Goal: Navigation & Orientation: Find specific page/section

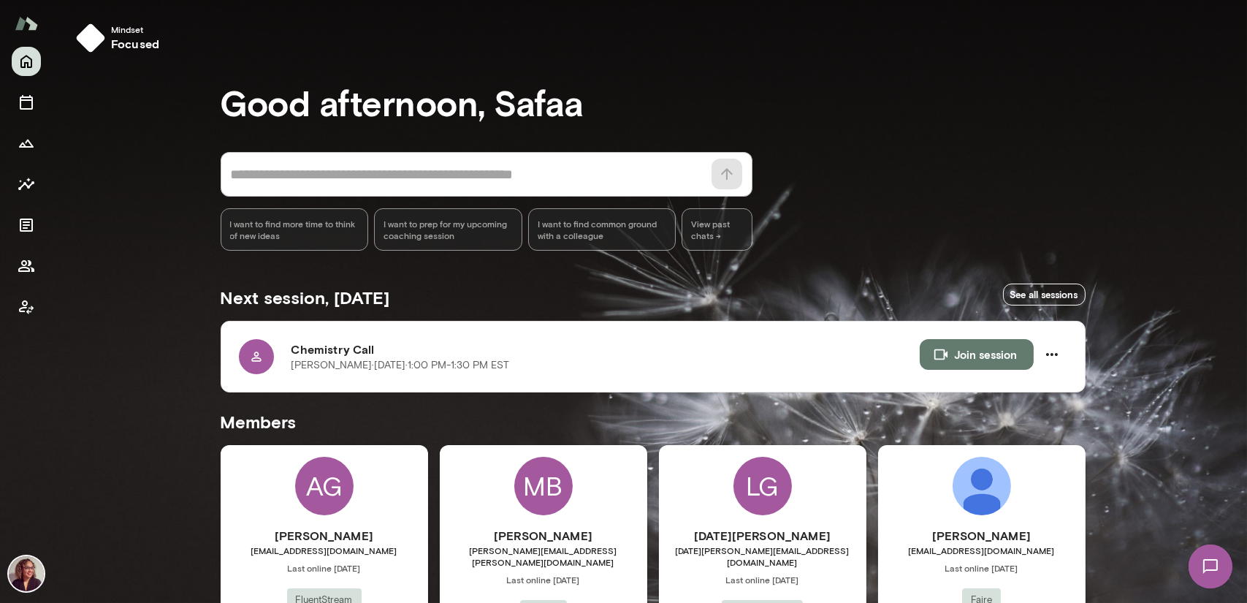
scroll to position [394, 0]
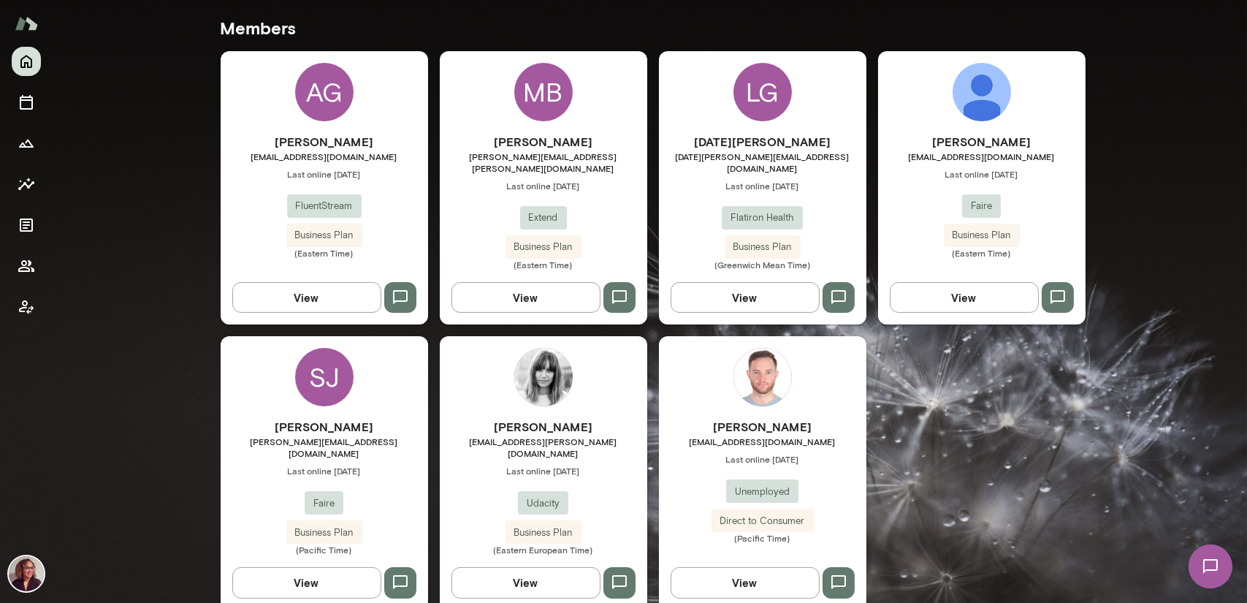
click at [363, 418] on h6 "[PERSON_NAME]" at bounding box center [325, 427] width 208 height 18
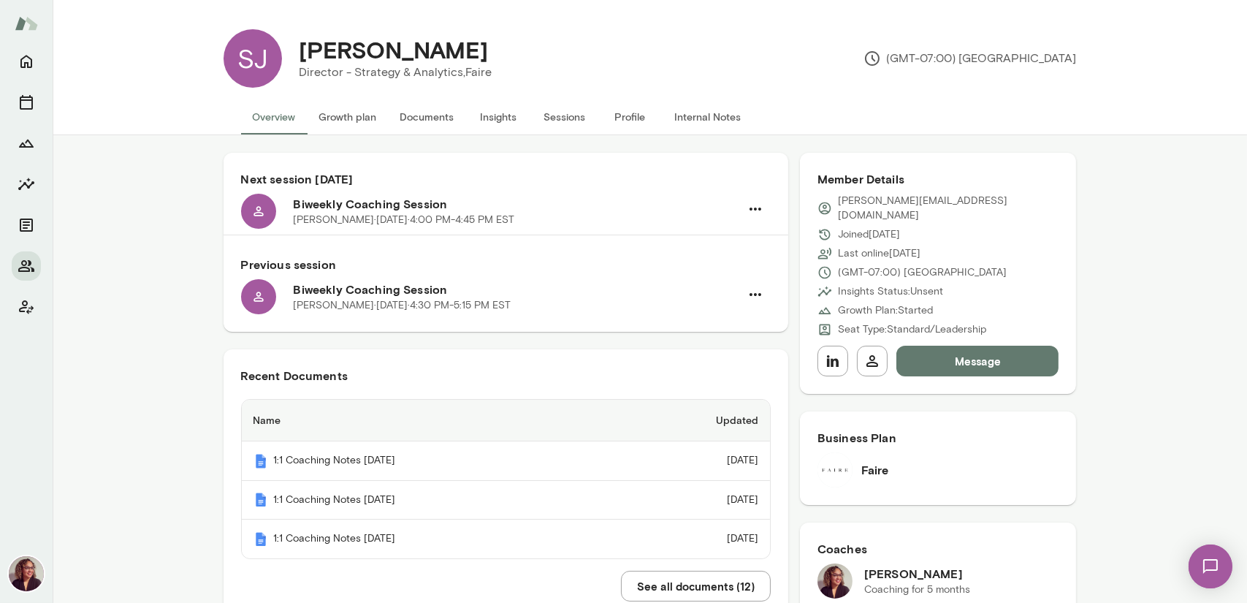
click at [444, 115] on button "Documents" at bounding box center [427, 116] width 77 height 35
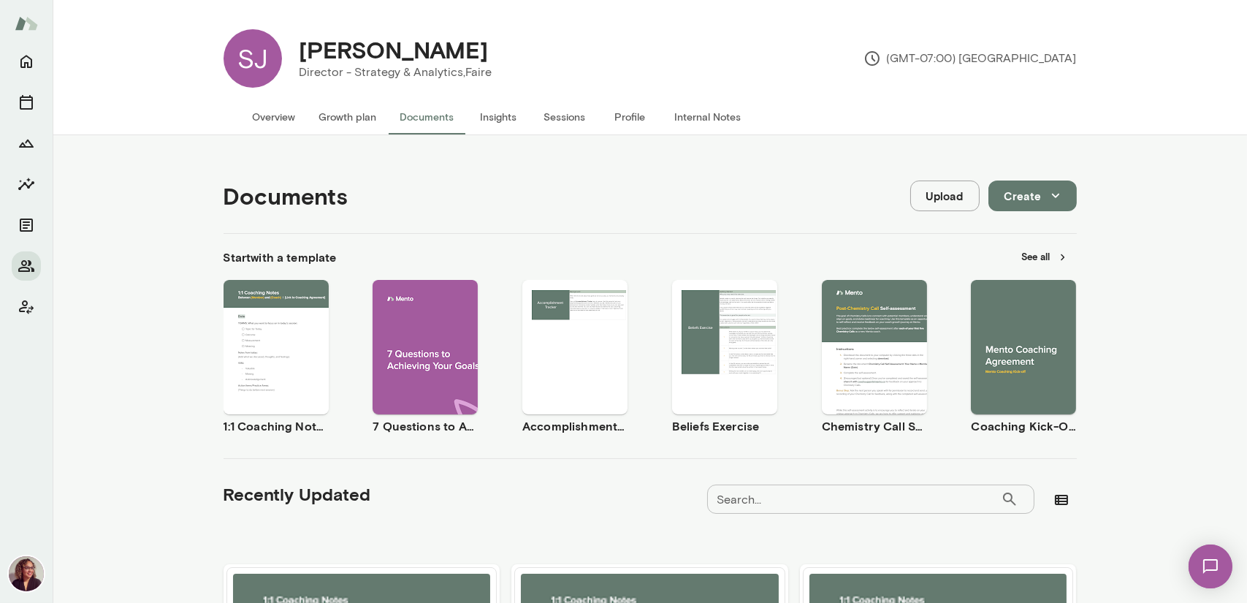
click at [274, 330] on span "Use template" at bounding box center [284, 335] width 53 height 12
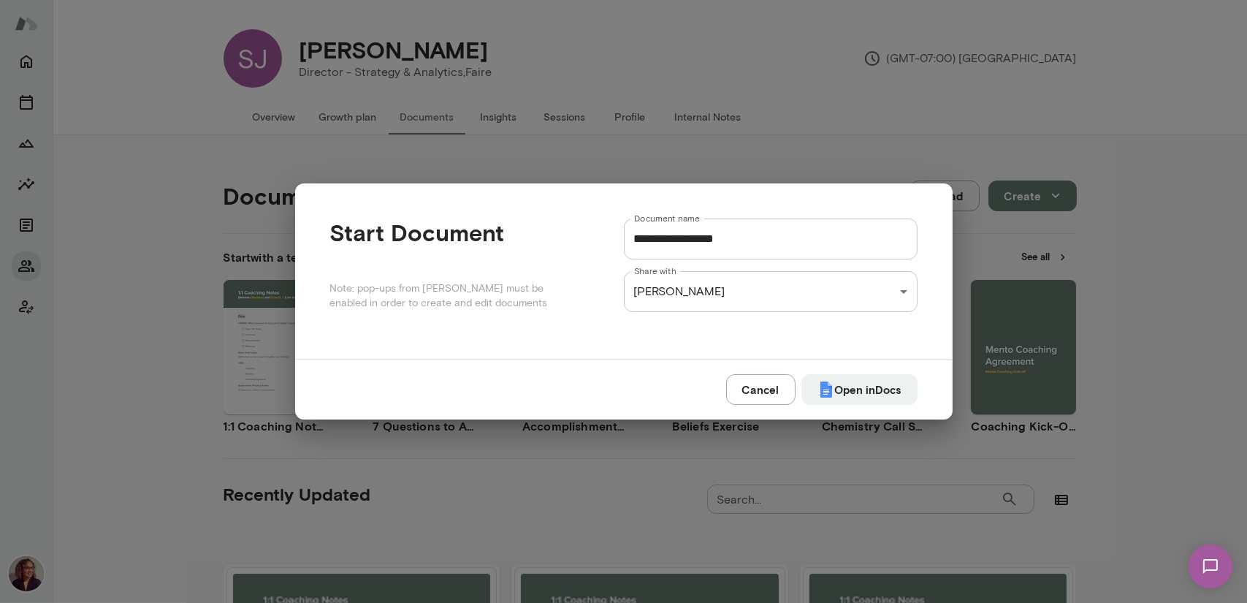
click at [827, 243] on input "**********" at bounding box center [771, 238] width 294 height 41
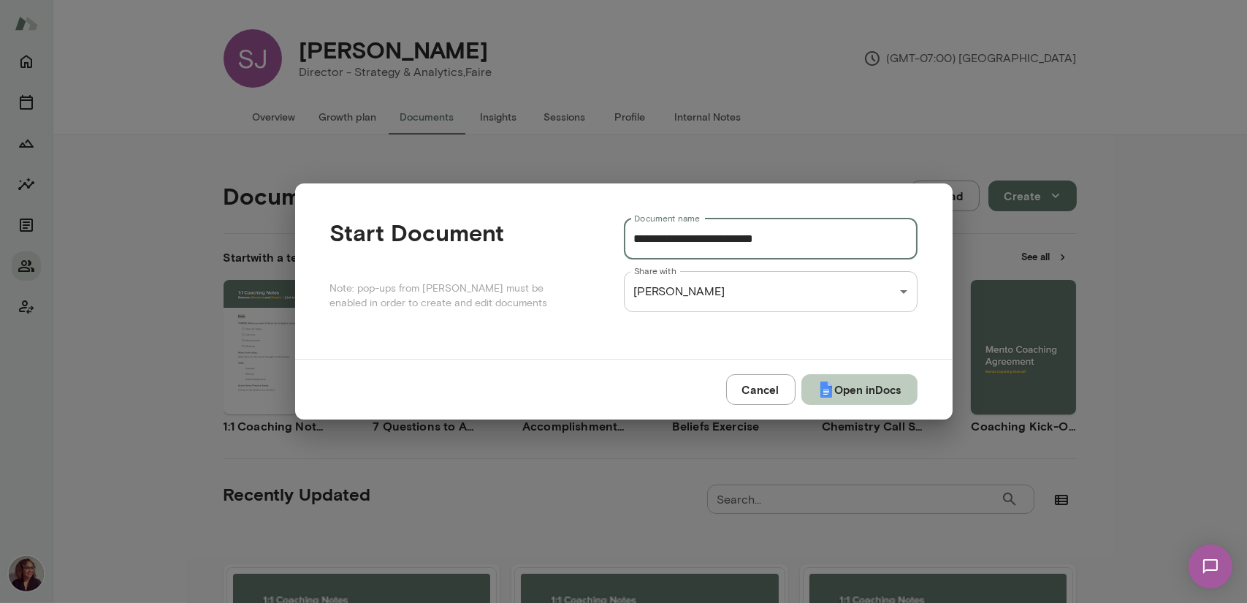
click at [802, 384] on button "Open in Docs" at bounding box center [860, 389] width 116 height 31
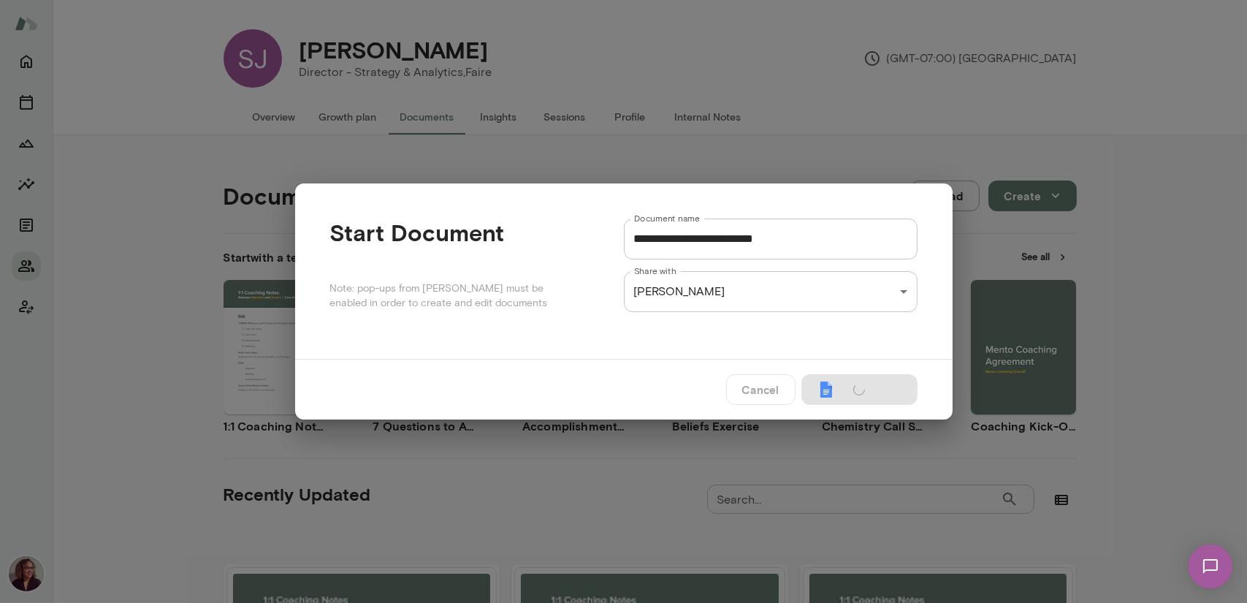
type input "**********"
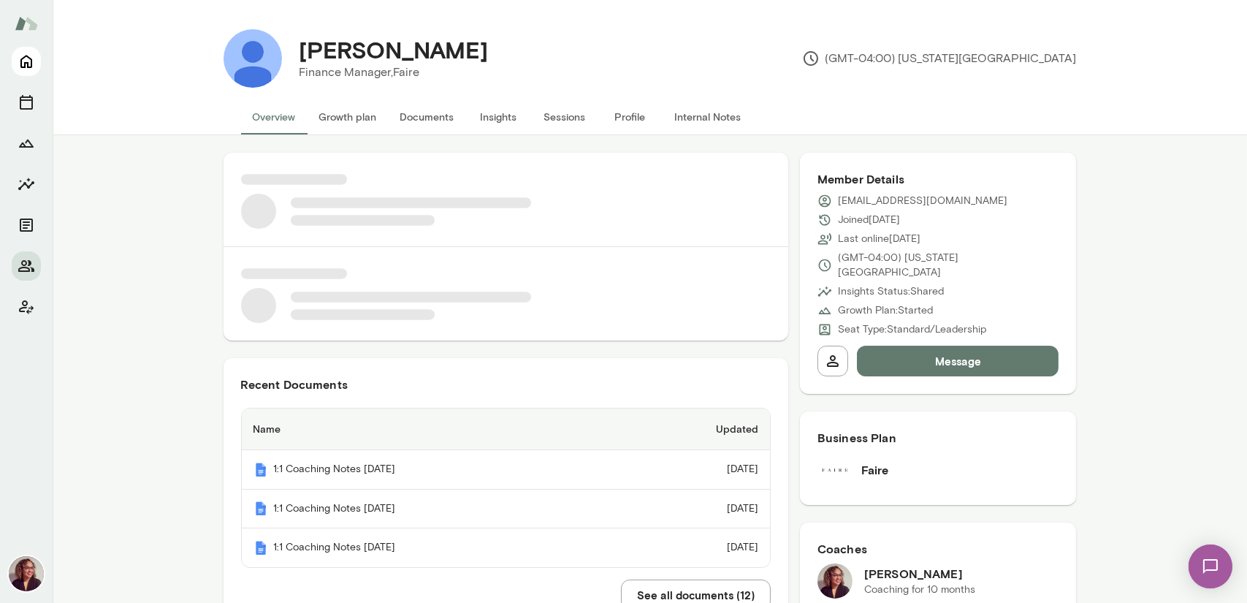
click at [27, 67] on icon "Home" at bounding box center [26, 62] width 12 height 13
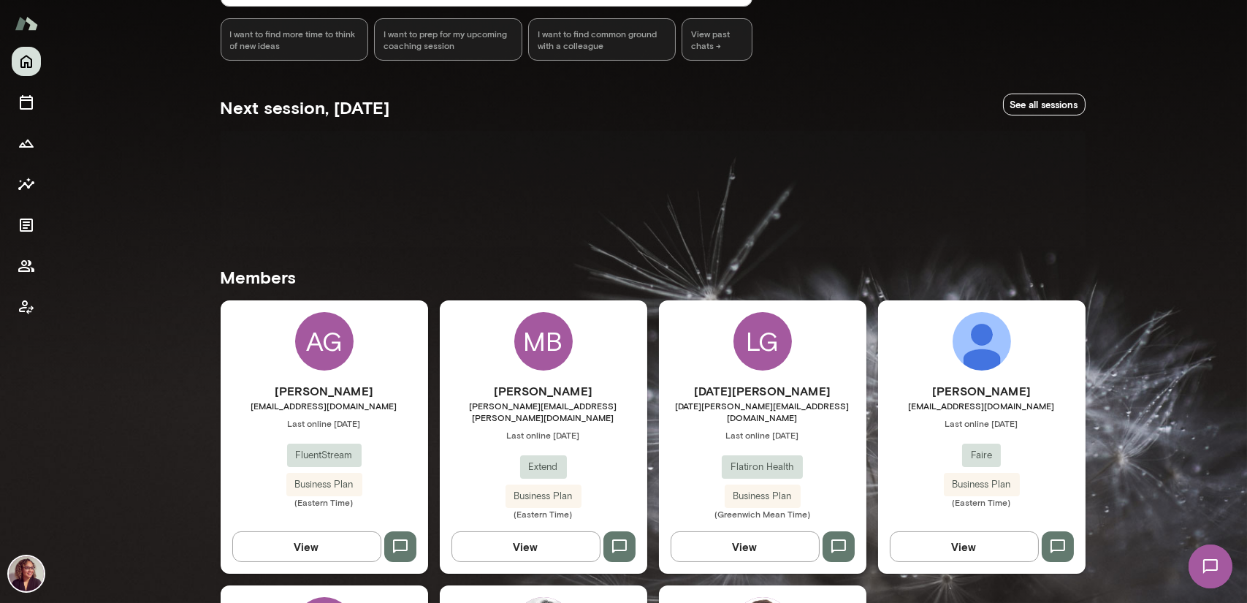
scroll to position [439, 0]
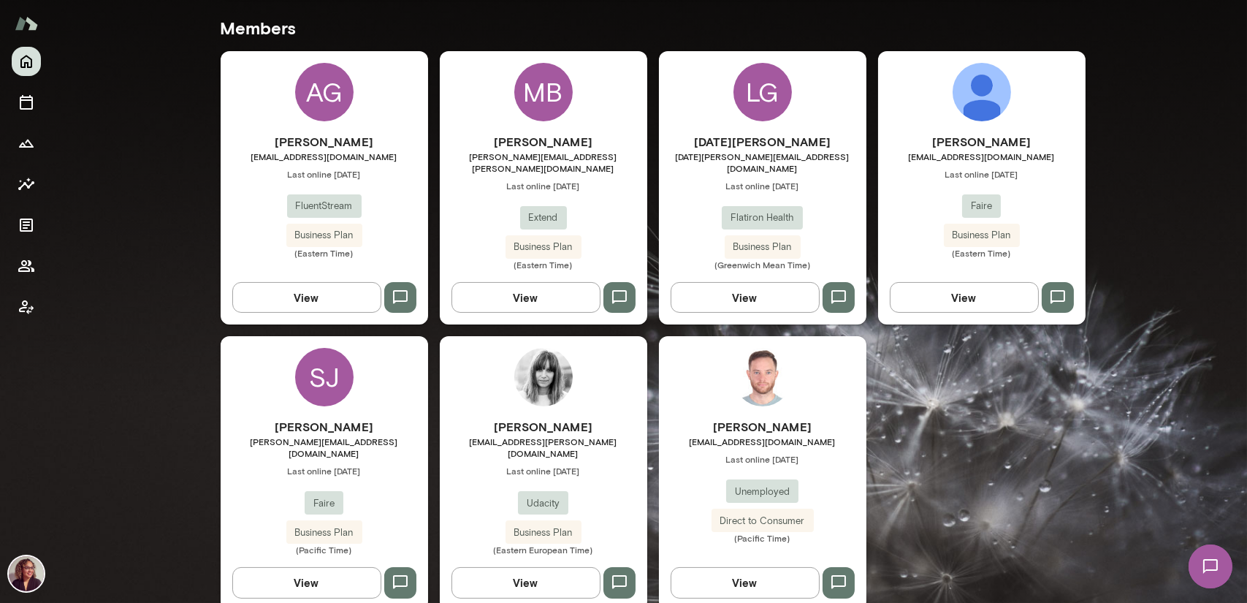
click at [308, 400] on div "SJ Sophie Jorasch sophie.jorasch@faire.com Last online July 23 Faire Business P…" at bounding box center [325, 472] width 208 height 273
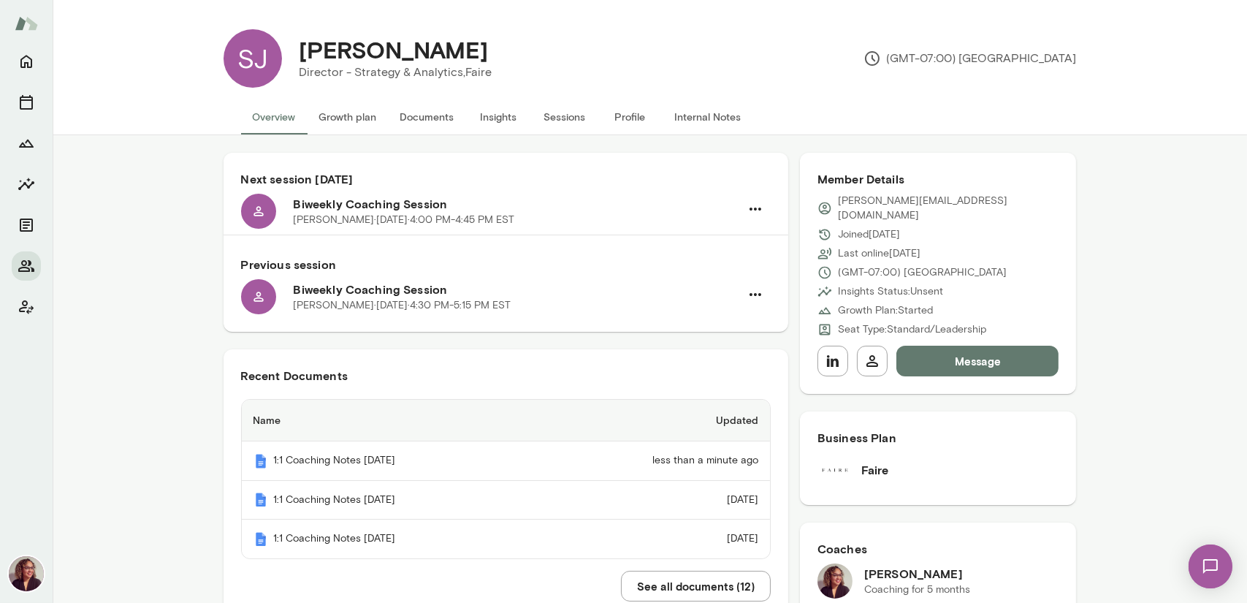
click at [417, 122] on button "Documents" at bounding box center [427, 116] width 77 height 35
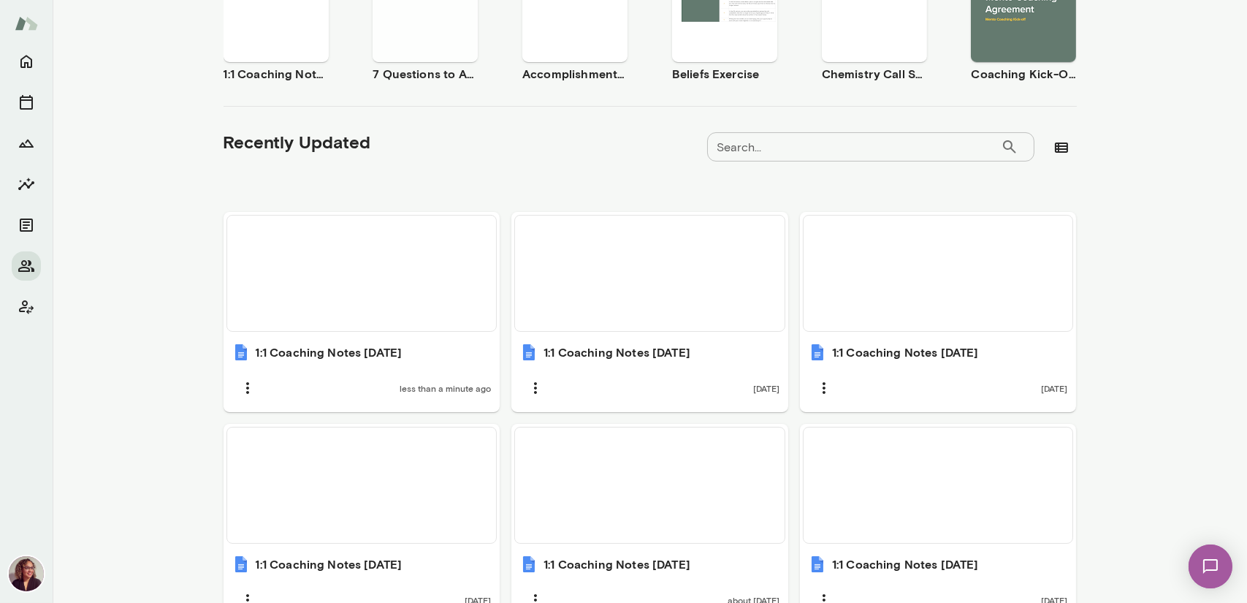
scroll to position [365, 0]
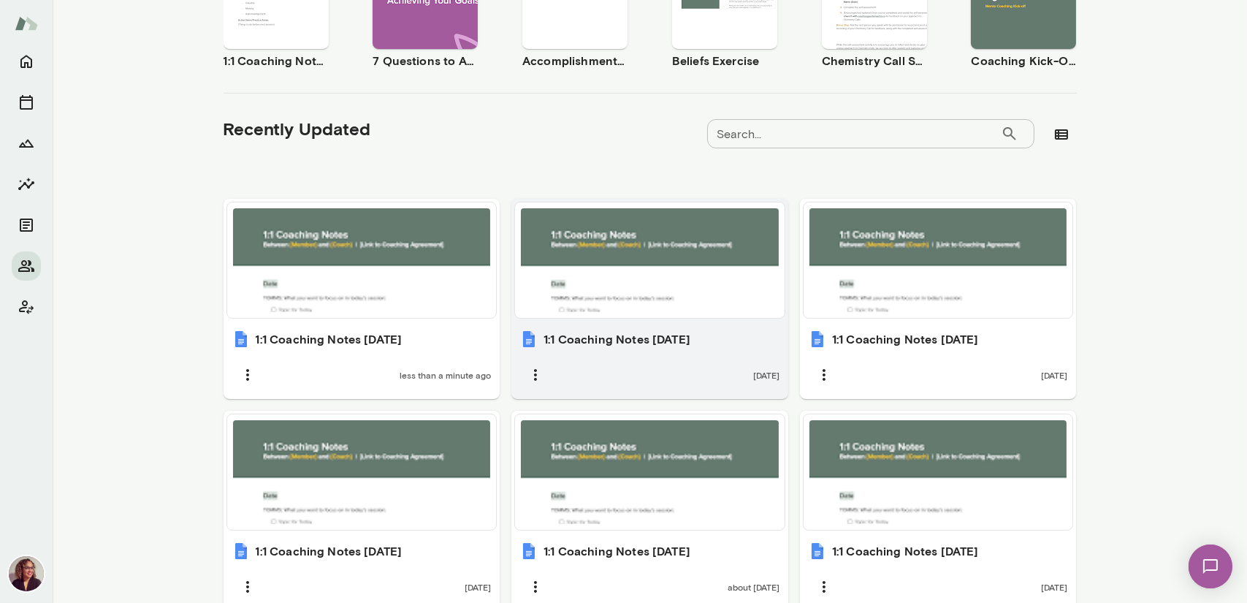
click at [631, 262] on div at bounding box center [650, 260] width 258 height 104
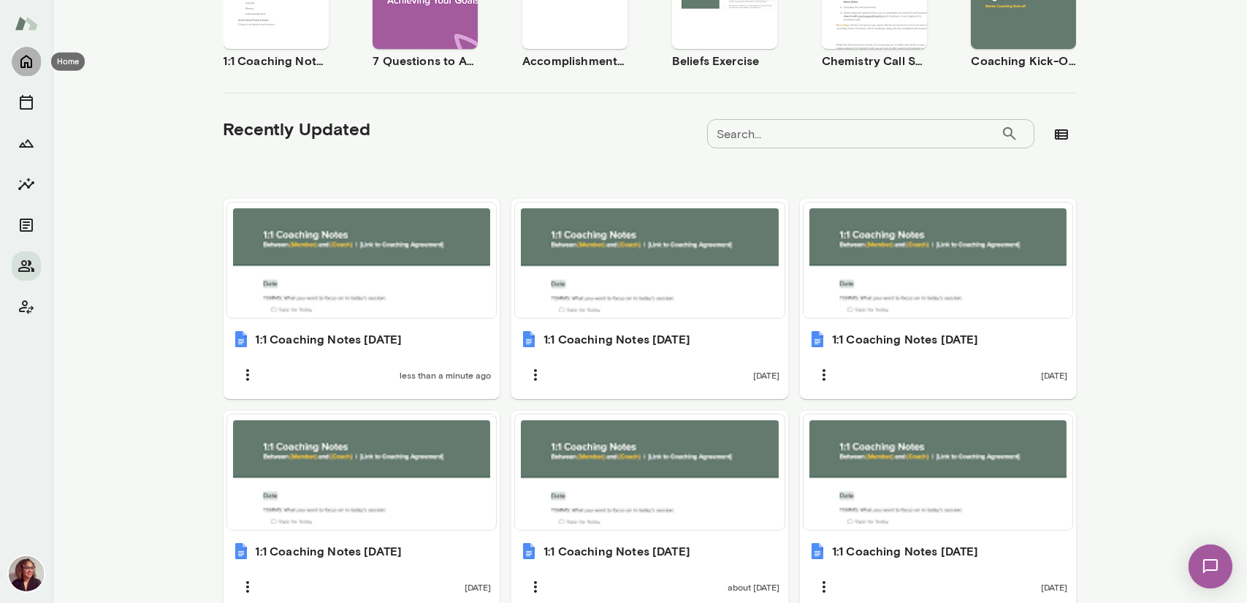
click at [23, 62] on icon "Home" at bounding box center [27, 62] width 18 height 18
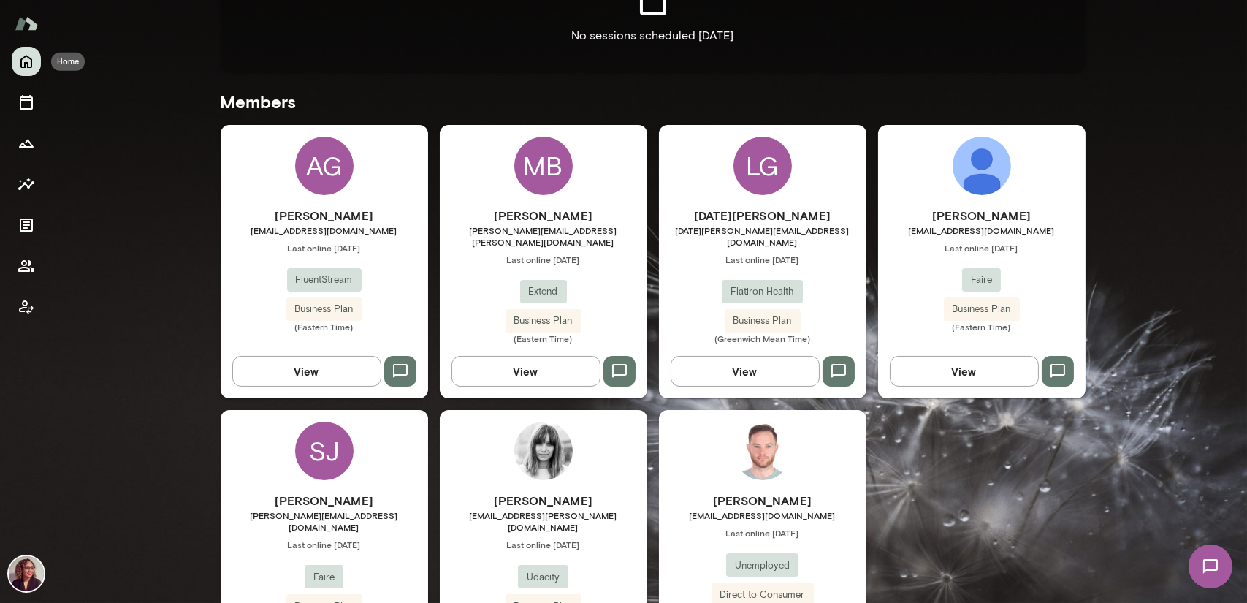
scroll to position [345, 0]
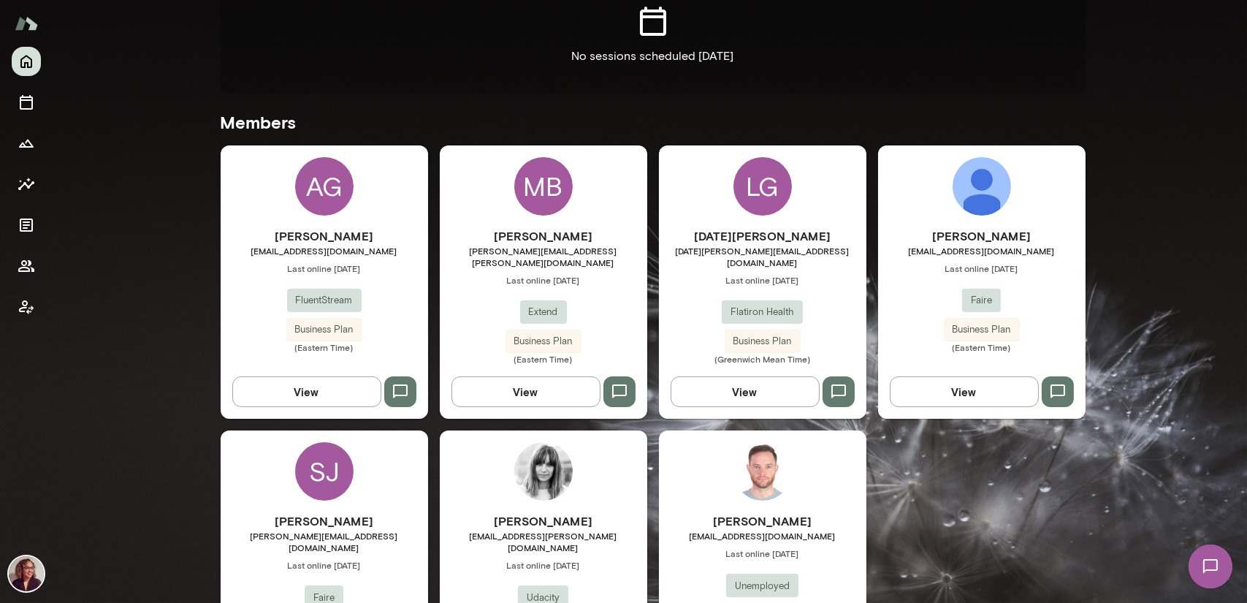
click at [335, 490] on div "SJ Sophie Jorasch sophie.jorasch@faire.com Last online July 23 Faire Business P…" at bounding box center [325, 566] width 208 height 273
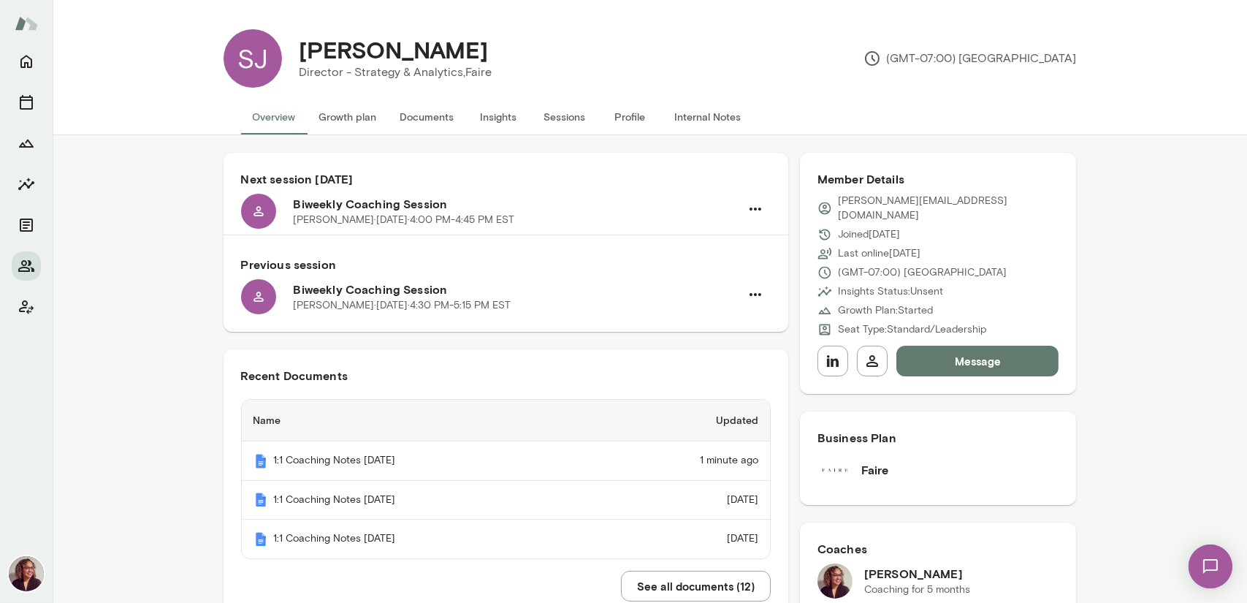
click at [658, 202] on h6 "Biweekly Coaching Session" at bounding box center [517, 204] width 446 height 18
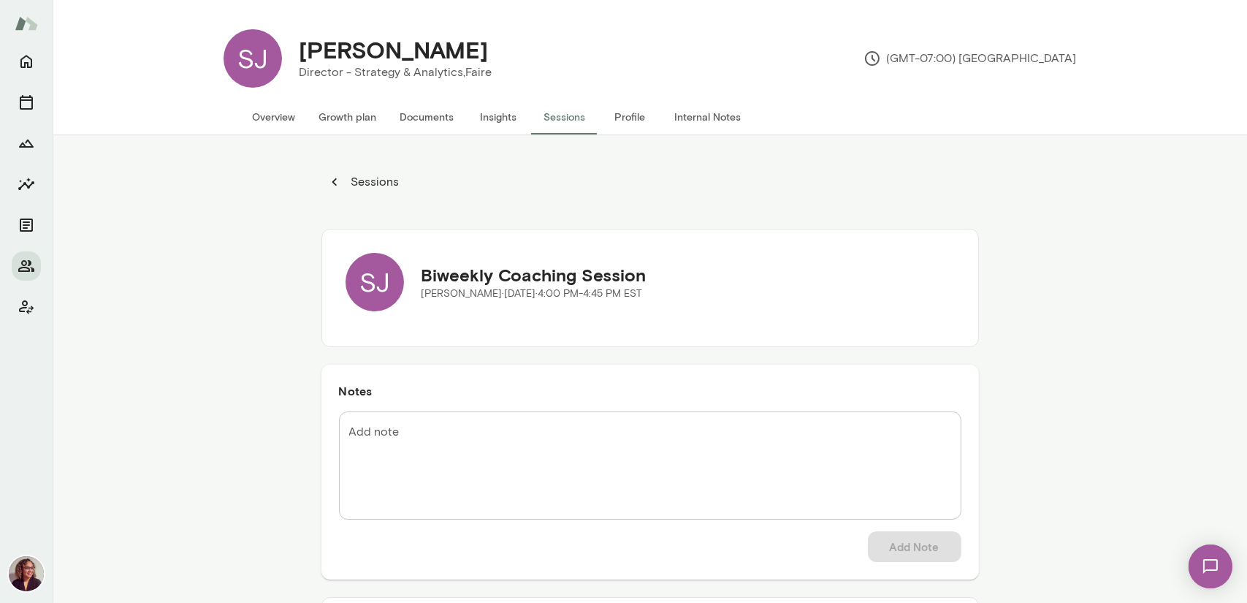
click at [367, 178] on p "Sessions" at bounding box center [374, 182] width 51 height 18
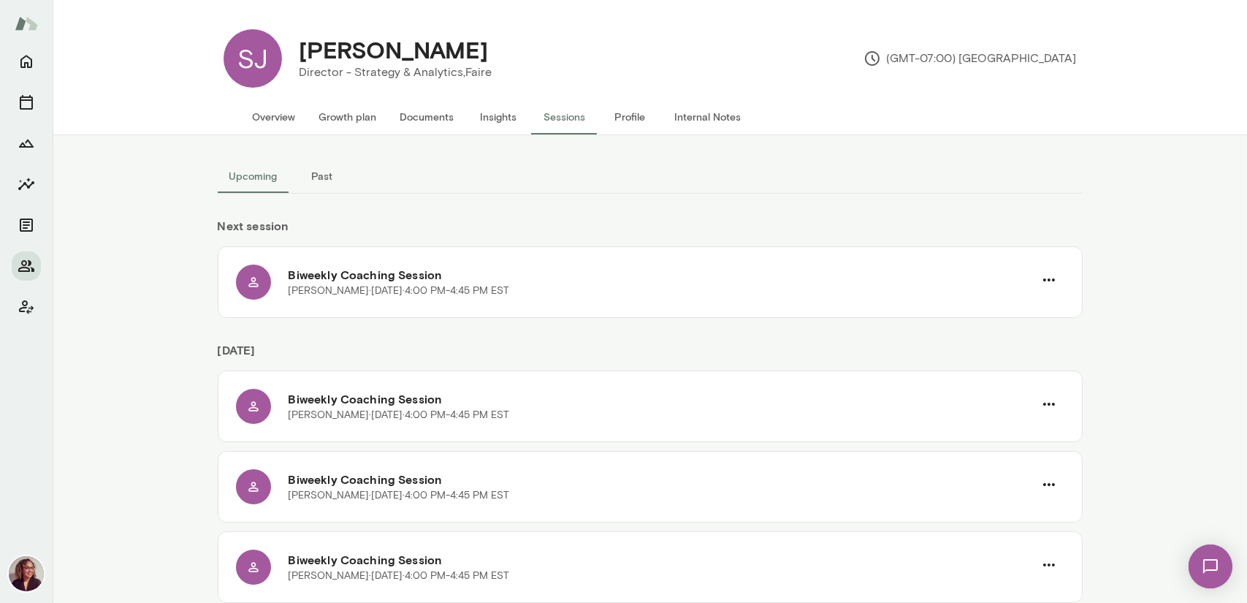
click at [327, 178] on button "Past" at bounding box center [322, 176] width 66 height 35
click at [494, 278] on h6 "Biweekly Coaching Session" at bounding box center [661, 275] width 745 height 18
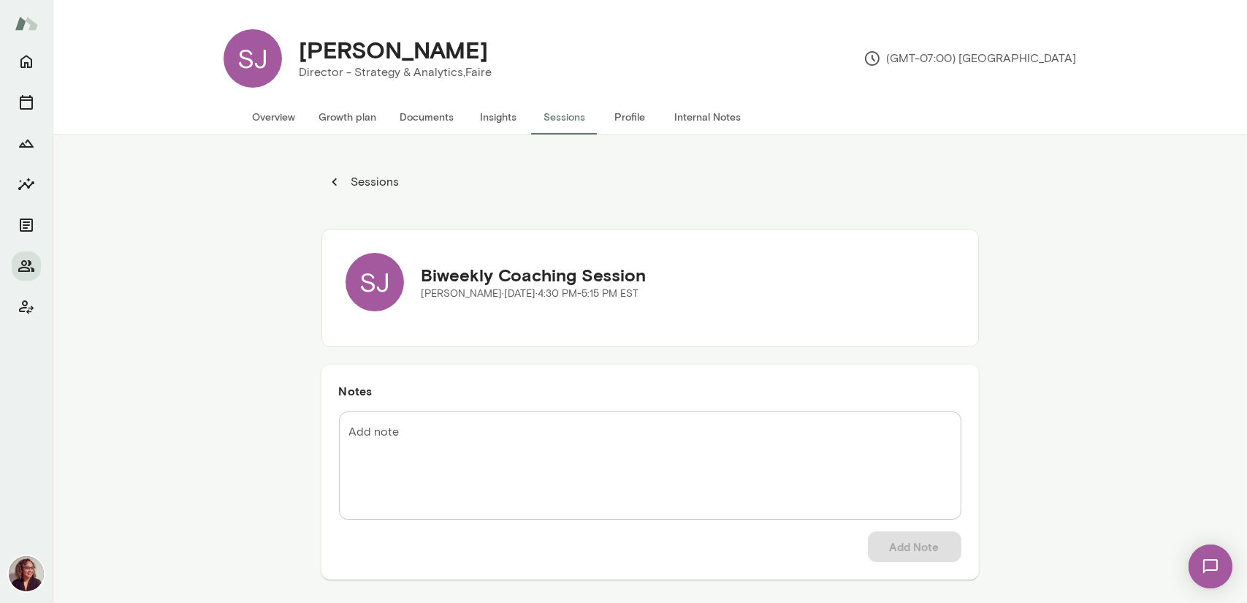
click at [357, 178] on p "Sessions" at bounding box center [374, 182] width 51 height 18
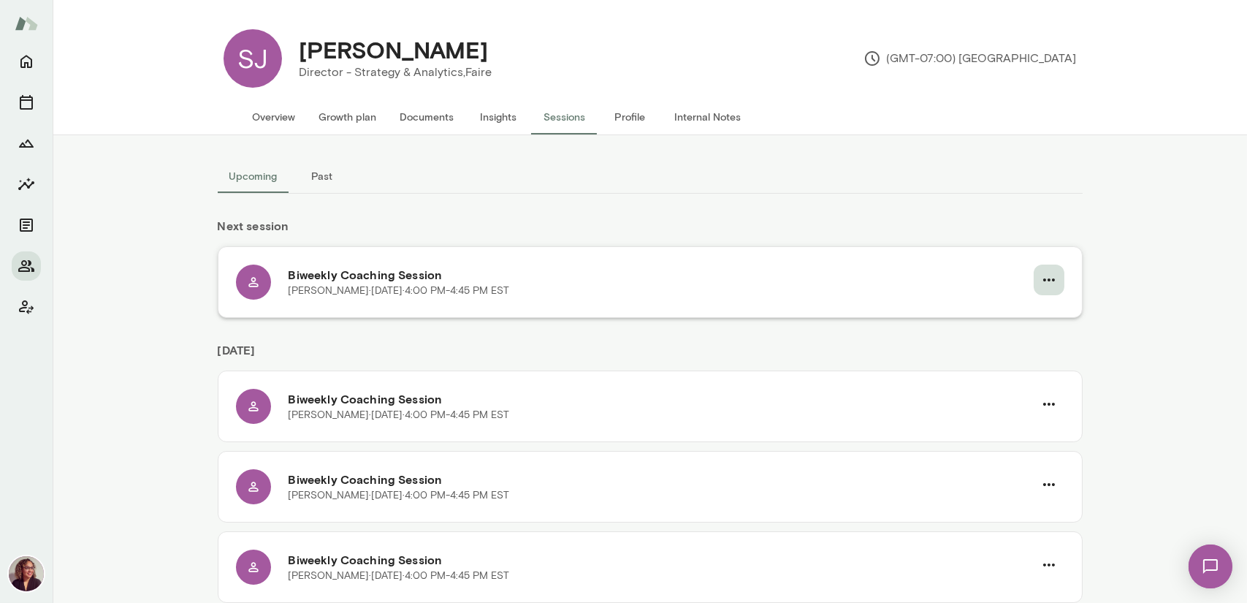
click at [1050, 276] on icon "button" at bounding box center [1050, 280] width 18 height 18
click at [1139, 287] on div at bounding box center [623, 301] width 1247 height 603
click at [290, 172] on button "Past" at bounding box center [322, 176] width 66 height 35
click at [327, 175] on button "Past" at bounding box center [322, 176] width 66 height 35
click at [1045, 282] on icon "button" at bounding box center [1050, 280] width 18 height 18
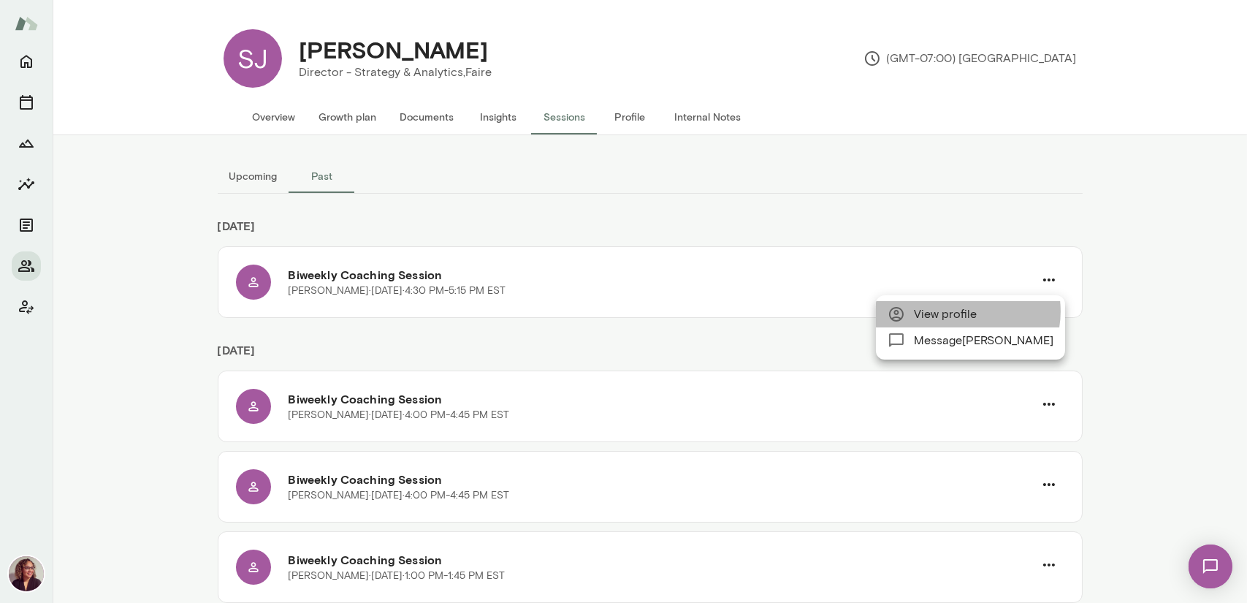
click at [965, 311] on span "View profile" at bounding box center [984, 314] width 140 height 18
